Goal: Check status

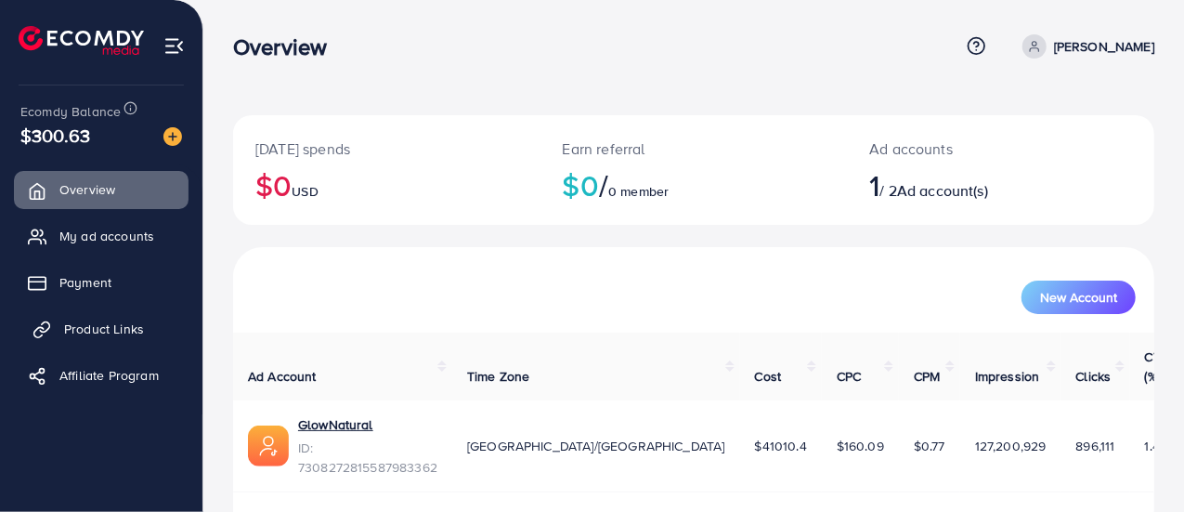
click at [87, 324] on span "Product Links" at bounding box center [104, 329] width 80 height 19
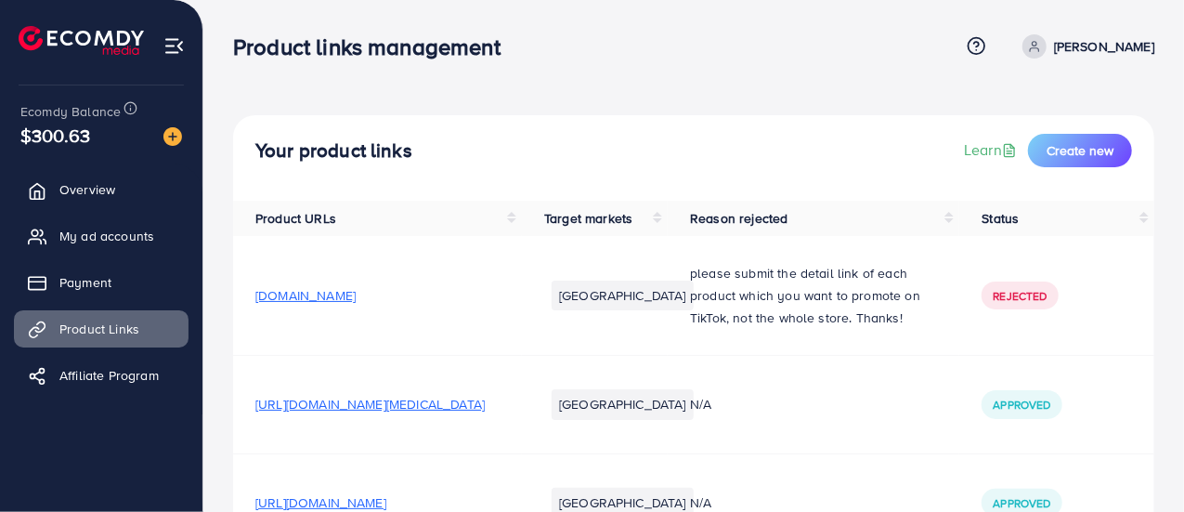
scroll to position [414, 0]
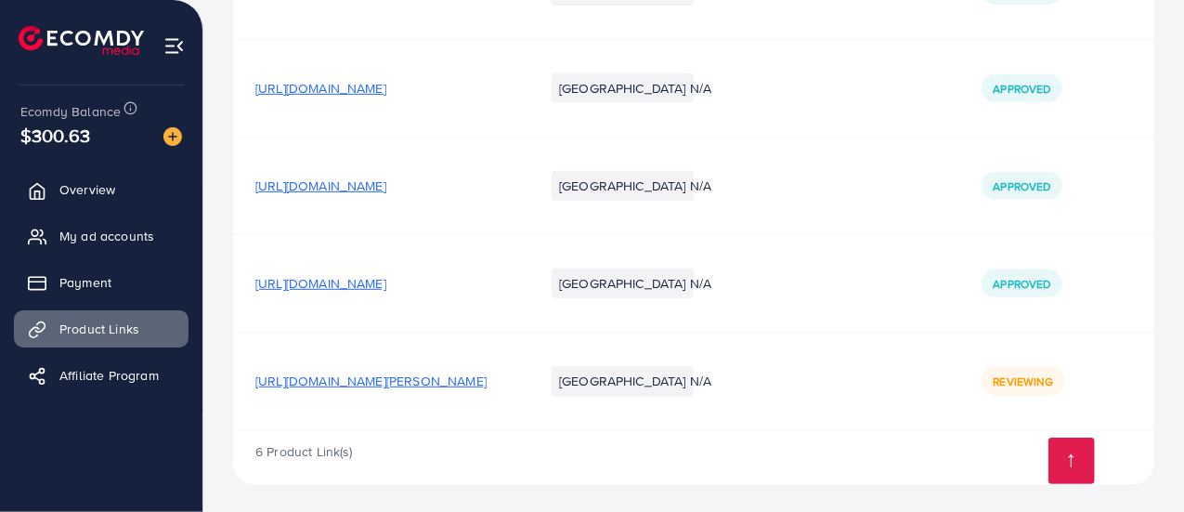
click at [994, 393] on td "Reviewing" at bounding box center [1057, 382] width 195 height 98
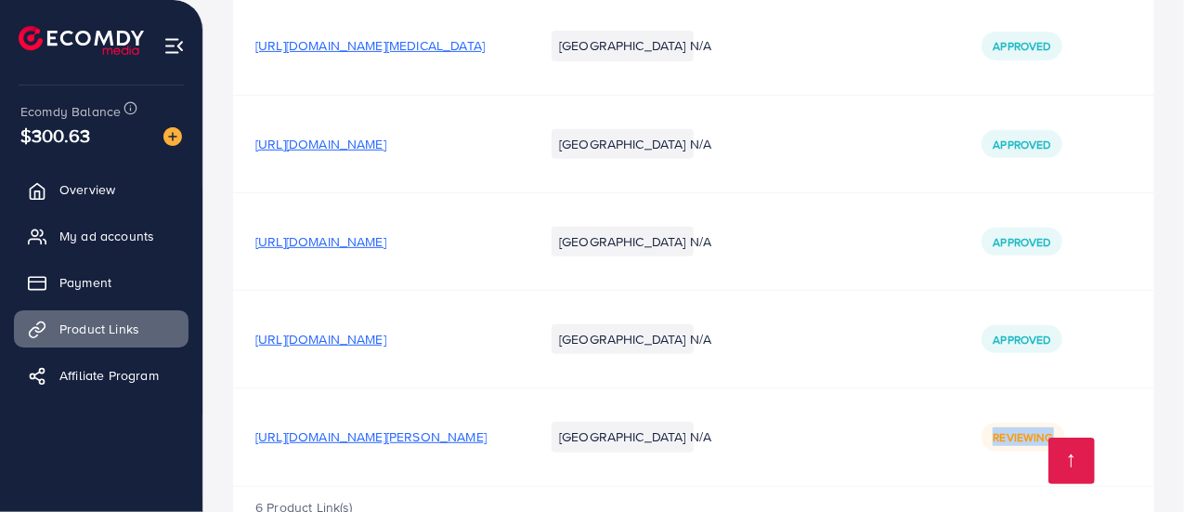
scroll to position [357, 0]
